Goal: Information Seeking & Learning: Learn about a topic

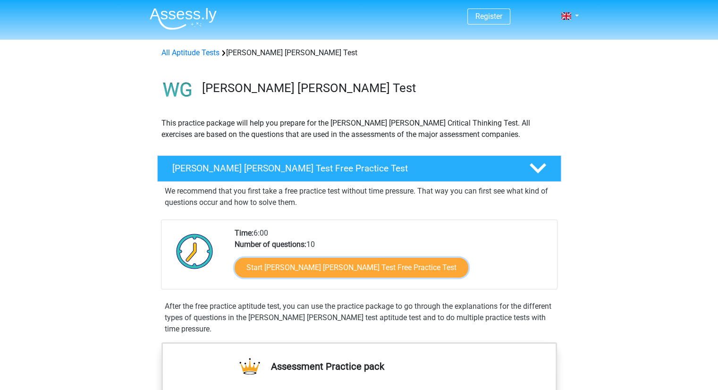
click at [313, 269] on link "Start Watson Glaser Test Free Practice Test" at bounding box center [352, 268] width 234 height 20
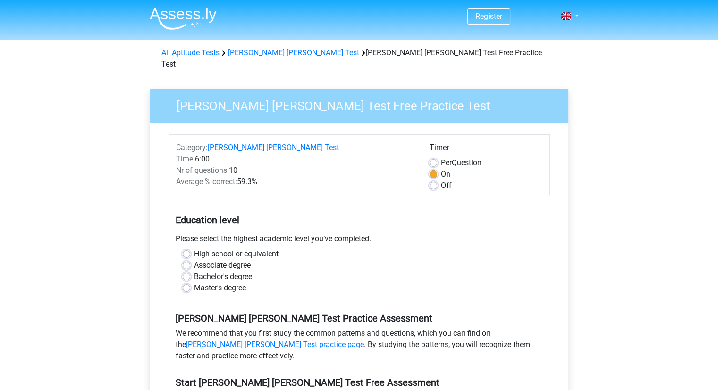
click at [203, 271] on label "Bachelor's degree" at bounding box center [223, 276] width 58 height 11
click at [190, 271] on input "Bachelor's degree" at bounding box center [187, 275] width 8 height 9
radio input "true"
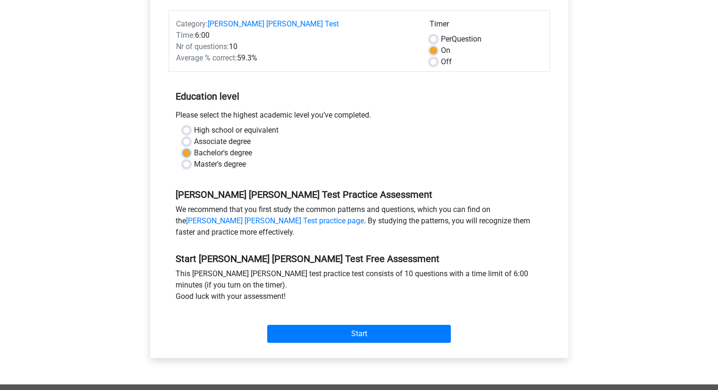
scroll to position [136, 0]
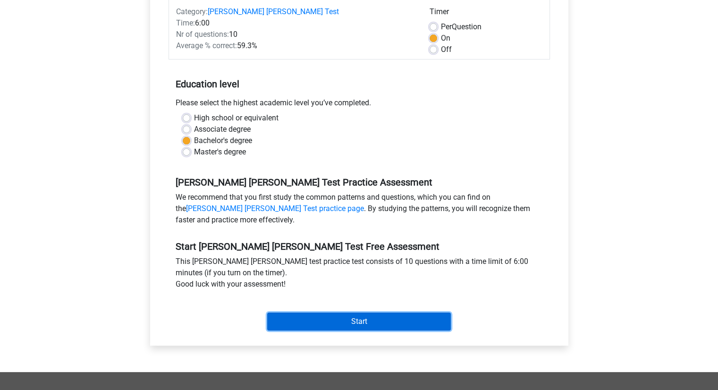
click at [392, 313] on input "Start" at bounding box center [359, 322] width 184 height 18
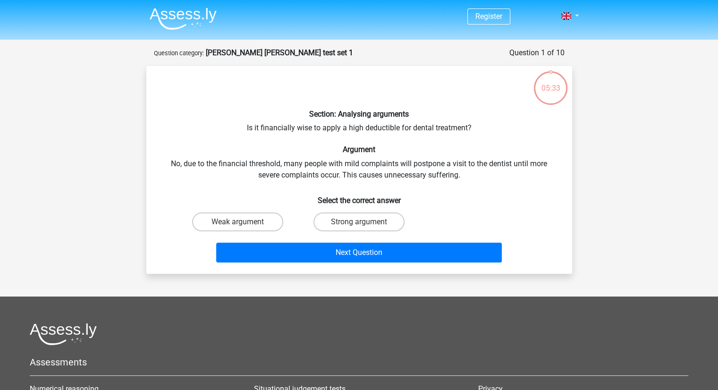
click at [254, 227] on label "Weak argument" at bounding box center [237, 221] width 91 height 19
click at [244, 227] on input "Weak argument" at bounding box center [240, 225] width 6 height 6
radio input "true"
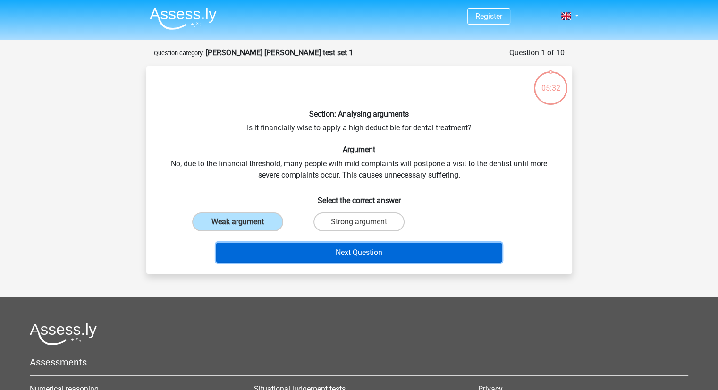
click at [310, 255] on button "Next Question" at bounding box center [359, 253] width 286 height 20
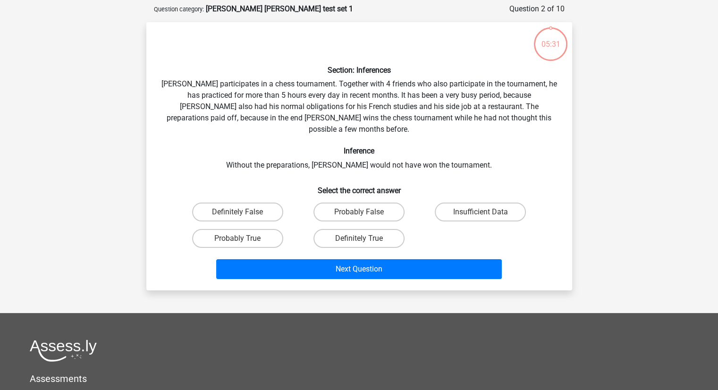
scroll to position [47, 0]
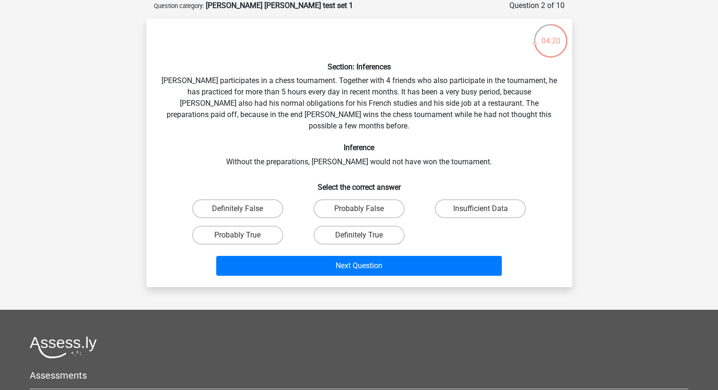
click at [266, 226] on label "Probably True" at bounding box center [237, 235] width 91 height 19
click at [244, 235] on input "Probably True" at bounding box center [240, 238] width 6 height 6
radio input "true"
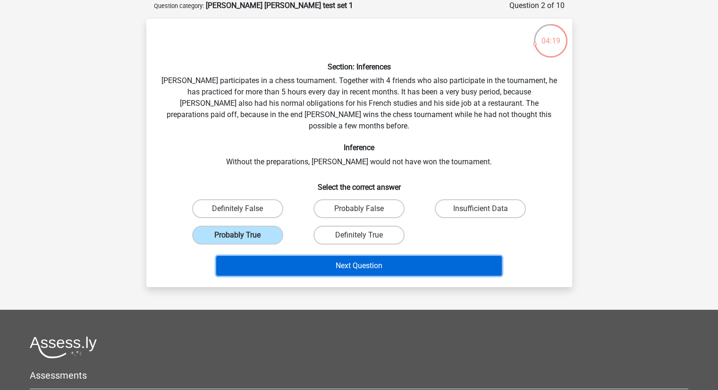
click at [338, 256] on button "Next Question" at bounding box center [359, 266] width 286 height 20
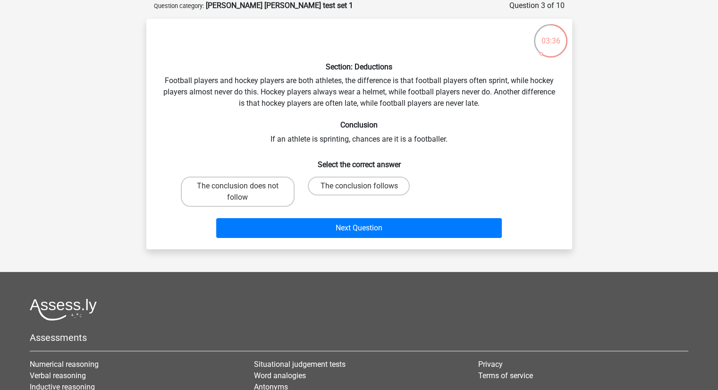
click at [277, 196] on label "The conclusion does not follow" at bounding box center [238, 192] width 114 height 30
click at [244, 192] on input "The conclusion does not follow" at bounding box center [240, 189] width 6 height 6
radio input "true"
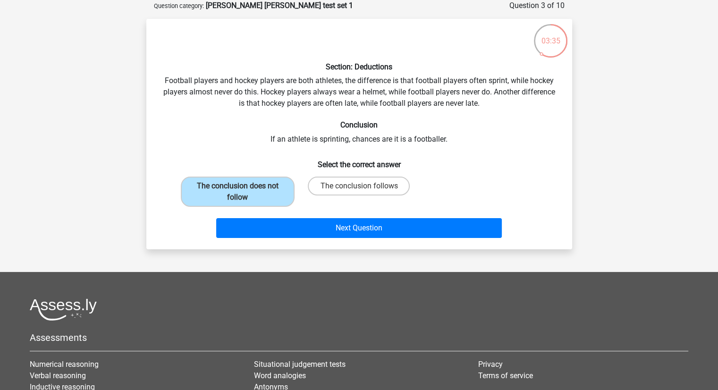
click at [327, 215] on div "Next Question" at bounding box center [359, 226] width 396 height 31
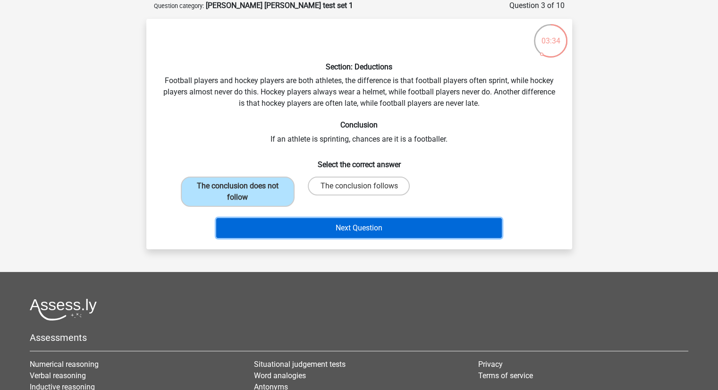
click at [341, 225] on button "Next Question" at bounding box center [359, 228] width 286 height 20
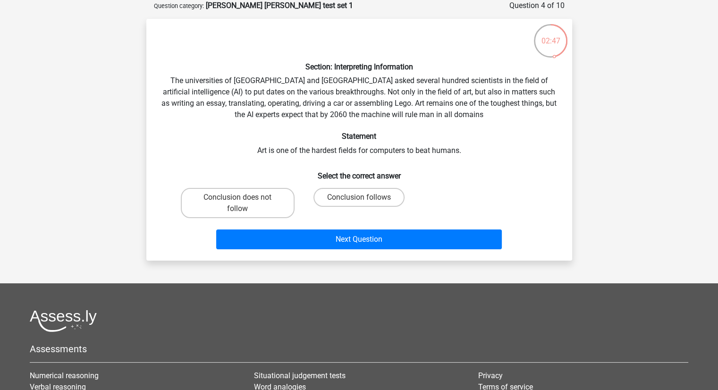
click at [249, 214] on label "Conclusion does not follow" at bounding box center [238, 203] width 114 height 30
click at [244, 203] on input "Conclusion does not follow" at bounding box center [240, 200] width 6 height 6
radio input "true"
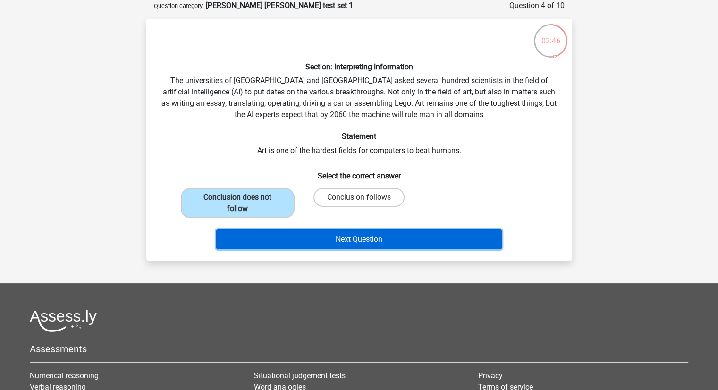
click at [314, 237] on button "Next Question" at bounding box center [359, 239] width 286 height 20
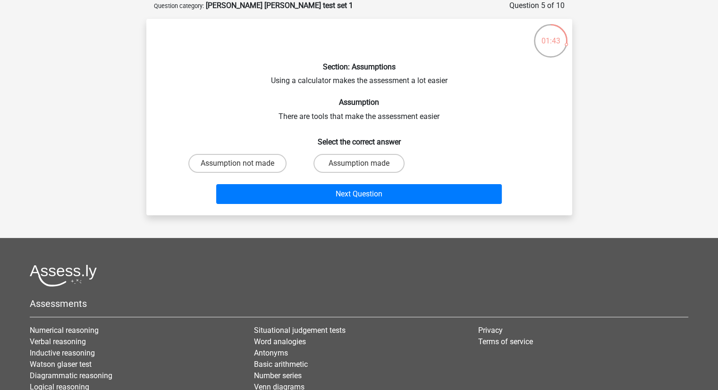
click at [273, 157] on label "Assumption not made" at bounding box center [237, 163] width 98 height 19
click at [244, 163] on input "Assumption not made" at bounding box center [240, 166] width 6 height 6
radio input "true"
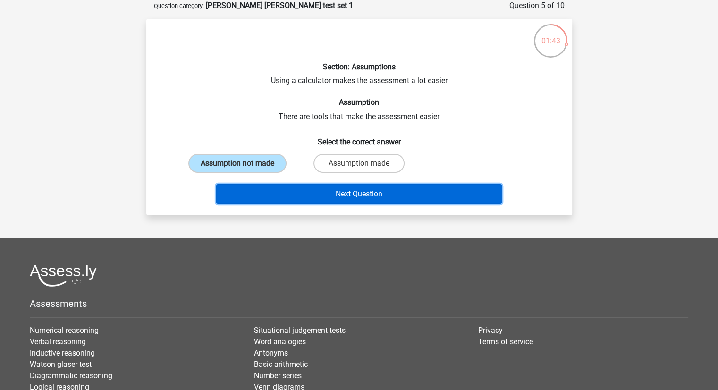
click at [335, 193] on button "Next Question" at bounding box center [359, 194] width 286 height 20
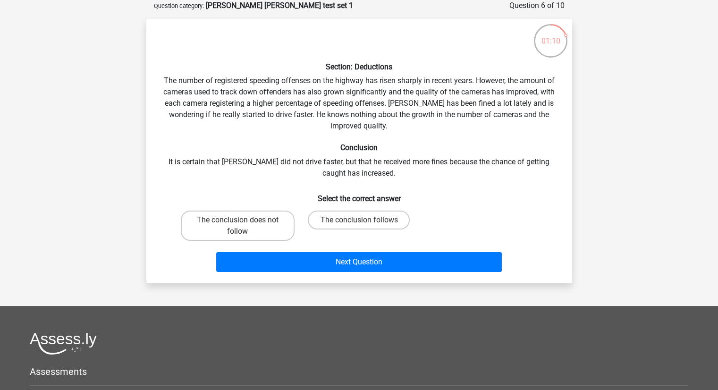
click at [395, 216] on label "The conclusion follows" at bounding box center [359, 220] width 102 height 19
click at [365, 220] on input "The conclusion follows" at bounding box center [362, 223] width 6 height 6
radio input "true"
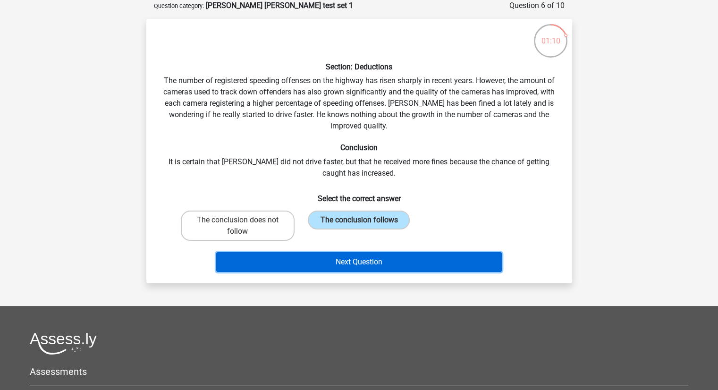
click at [391, 265] on button "Next Question" at bounding box center [359, 262] width 286 height 20
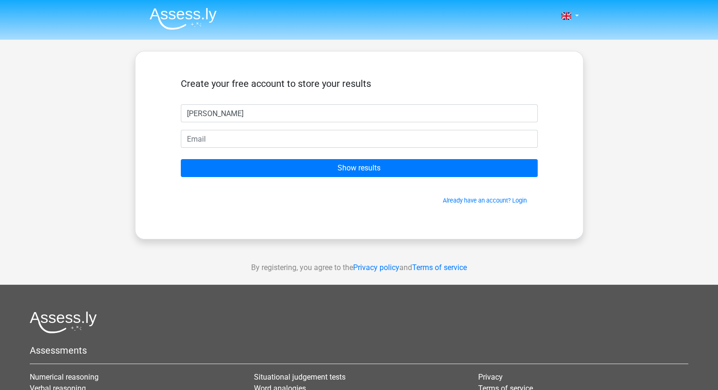
type input "eric"
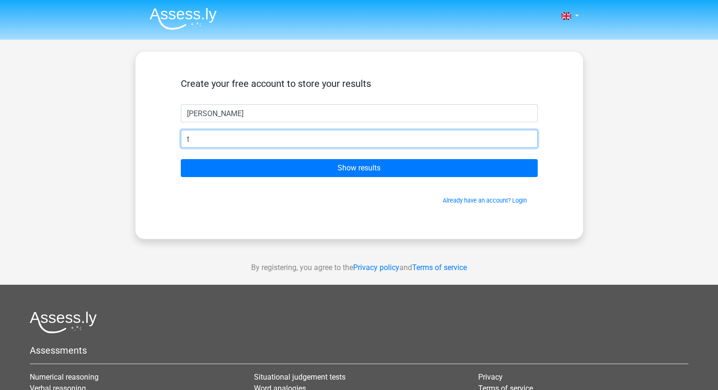
type input "tornadosoul7@yahoo.com"
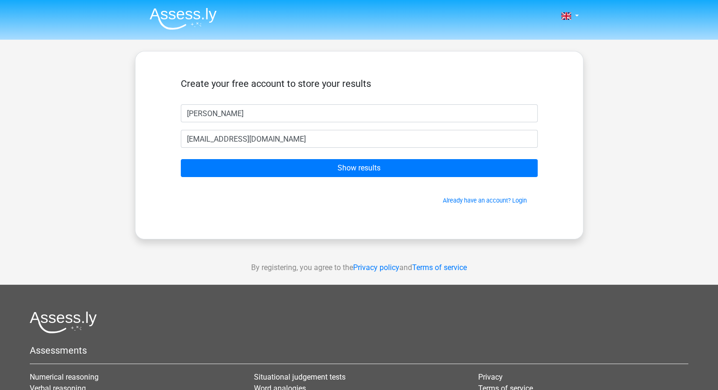
click at [295, 178] on form "Create your free account to store your results eric tornadosoul7@yahoo.com Show…" at bounding box center [359, 141] width 357 height 127
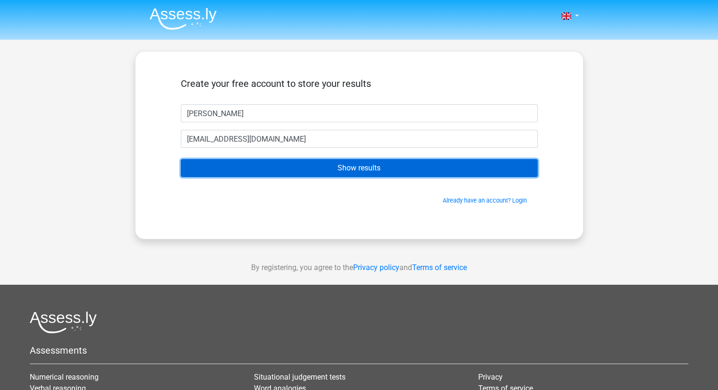
click at [298, 167] on input "Show results" at bounding box center [359, 168] width 357 height 18
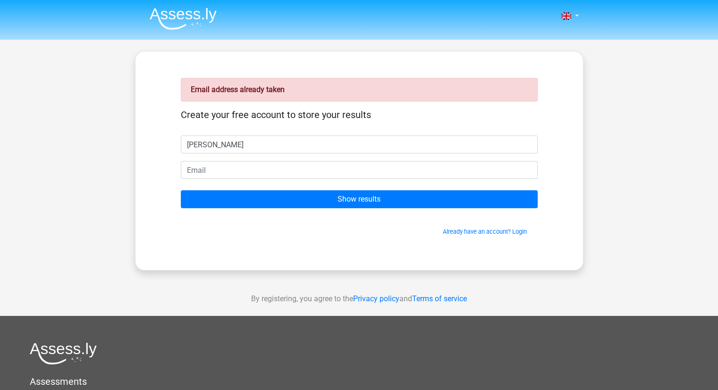
type input "[PERSON_NAME]"
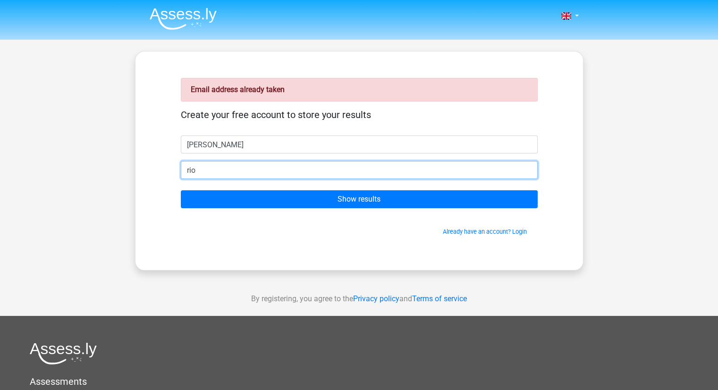
type input "[PERSON_NAME][EMAIL_ADDRESS][PERSON_NAME][DOMAIN_NAME]"
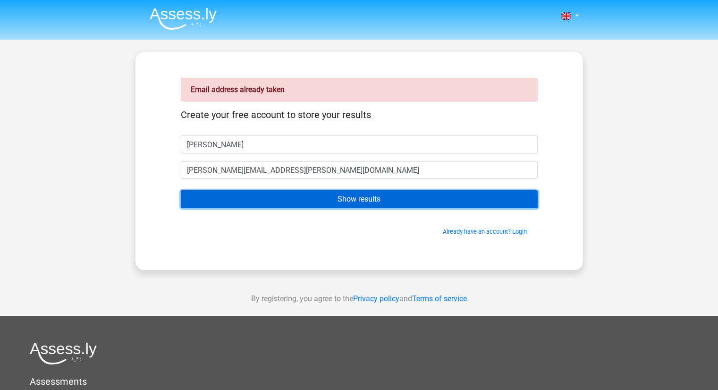
click at [297, 199] on input "Show results" at bounding box center [359, 199] width 357 height 18
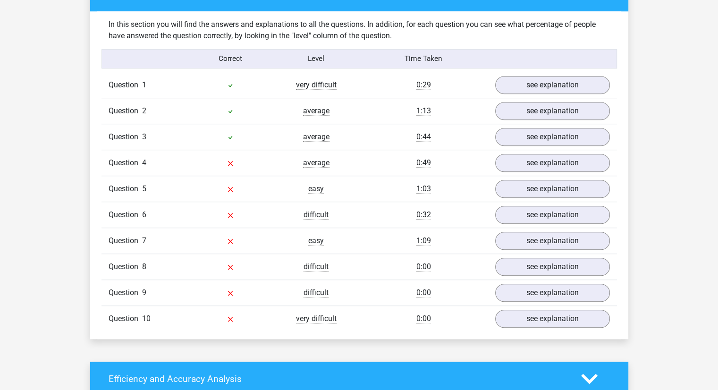
scroll to position [730, 0]
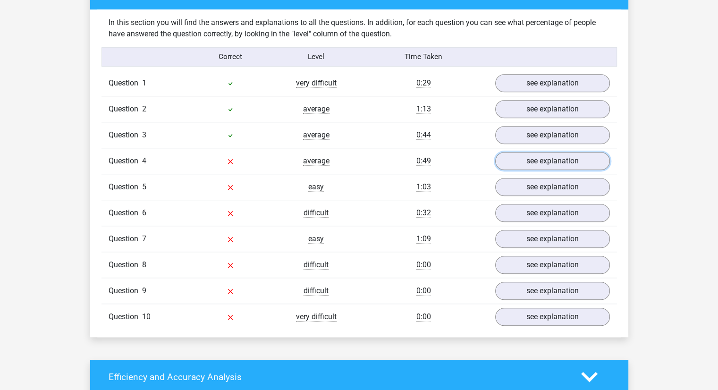
click at [551, 157] on link "see explanation" at bounding box center [552, 161] width 115 height 18
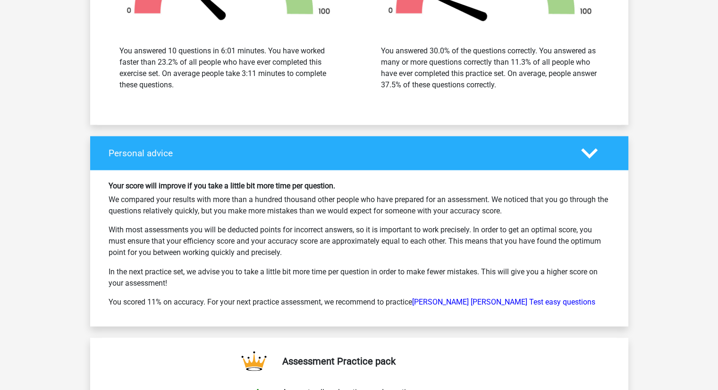
scroll to position [0, 0]
